Goal: Task Accomplishment & Management: Use online tool/utility

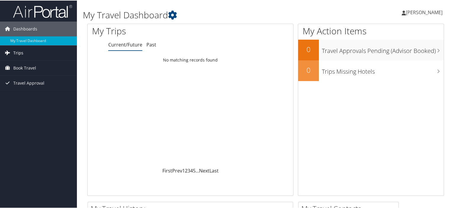
click at [17, 49] on span "Trips" at bounding box center [18, 52] width 10 height 15
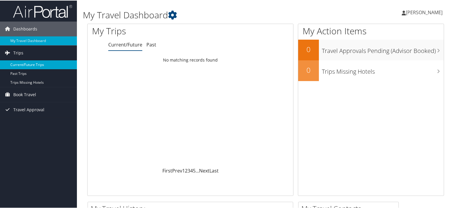
click at [21, 66] on link "Current/Future Trips" at bounding box center [38, 64] width 77 height 9
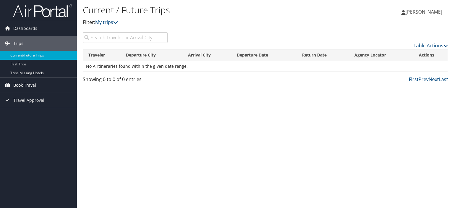
click at [28, 85] on span "Book Travel" at bounding box center [24, 85] width 23 height 15
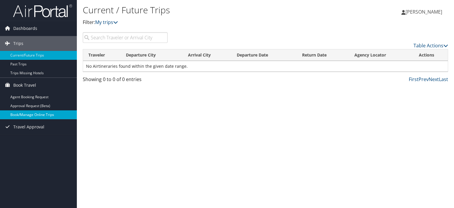
click at [35, 114] on link "Book/Manage Online Trips" at bounding box center [38, 114] width 77 height 9
